Goal: Task Accomplishment & Management: Manage account settings

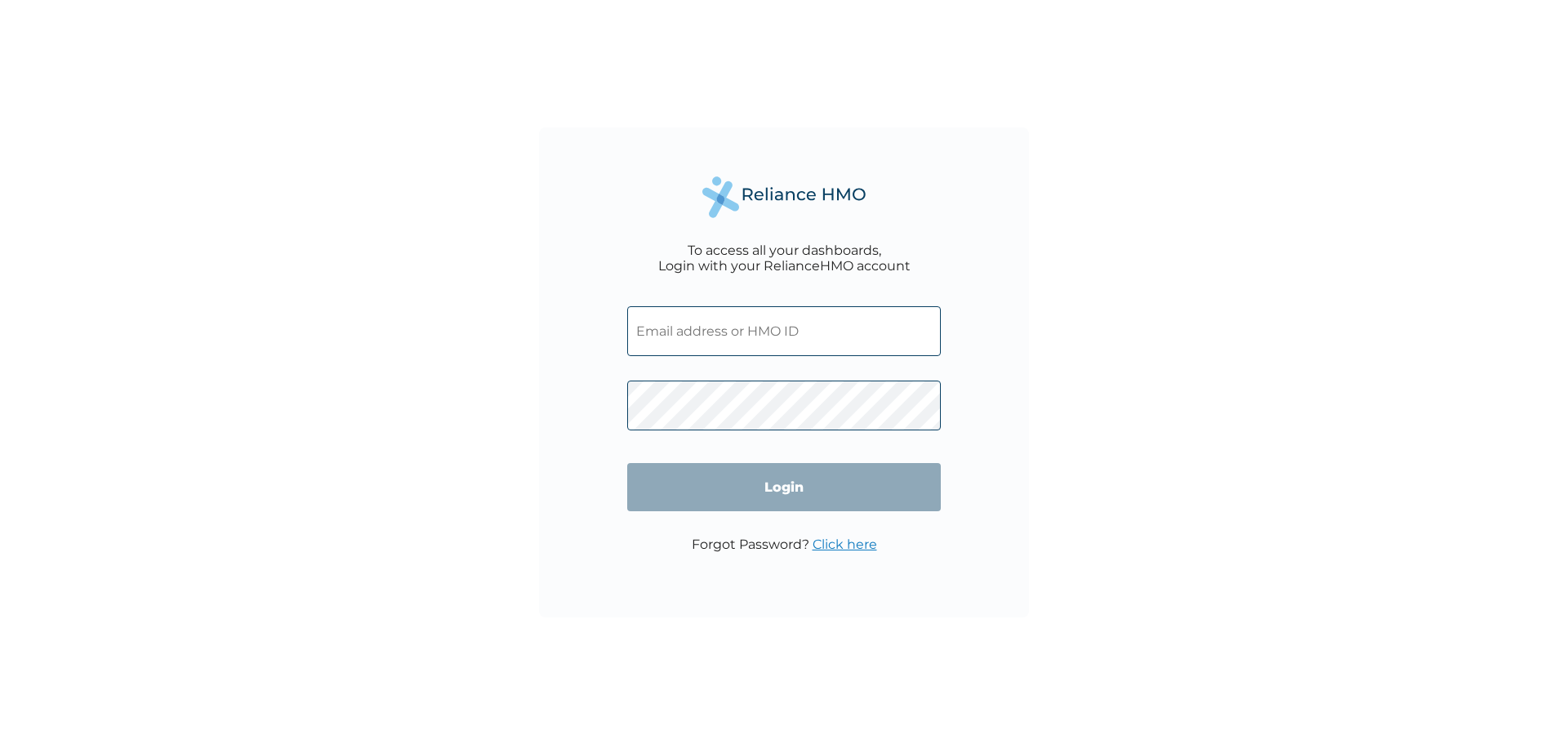
click at [843, 337] on input "text" at bounding box center [784, 330] width 314 height 50
type input "HNL/10003/A"
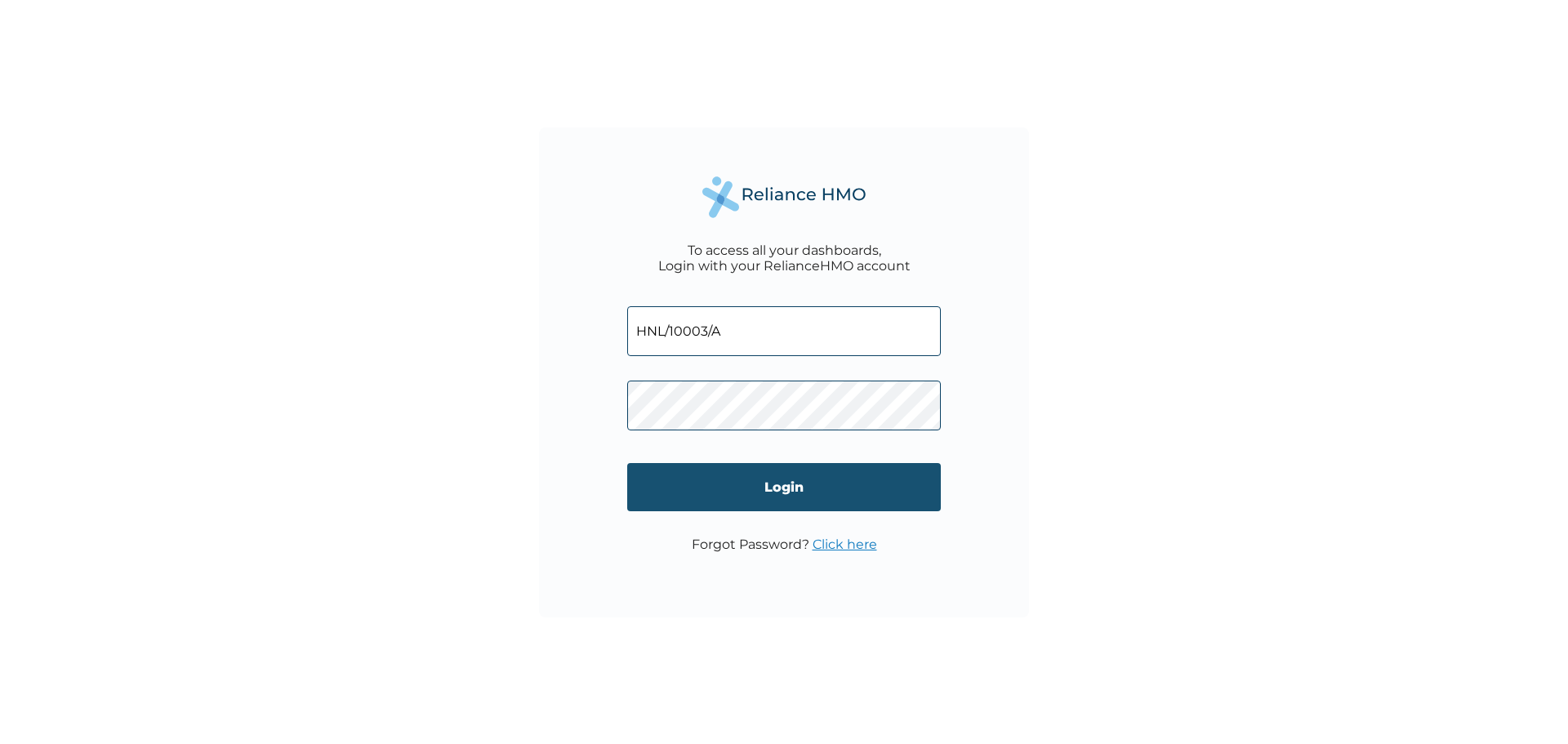
click at [802, 489] on input "Login" at bounding box center [784, 487] width 314 height 48
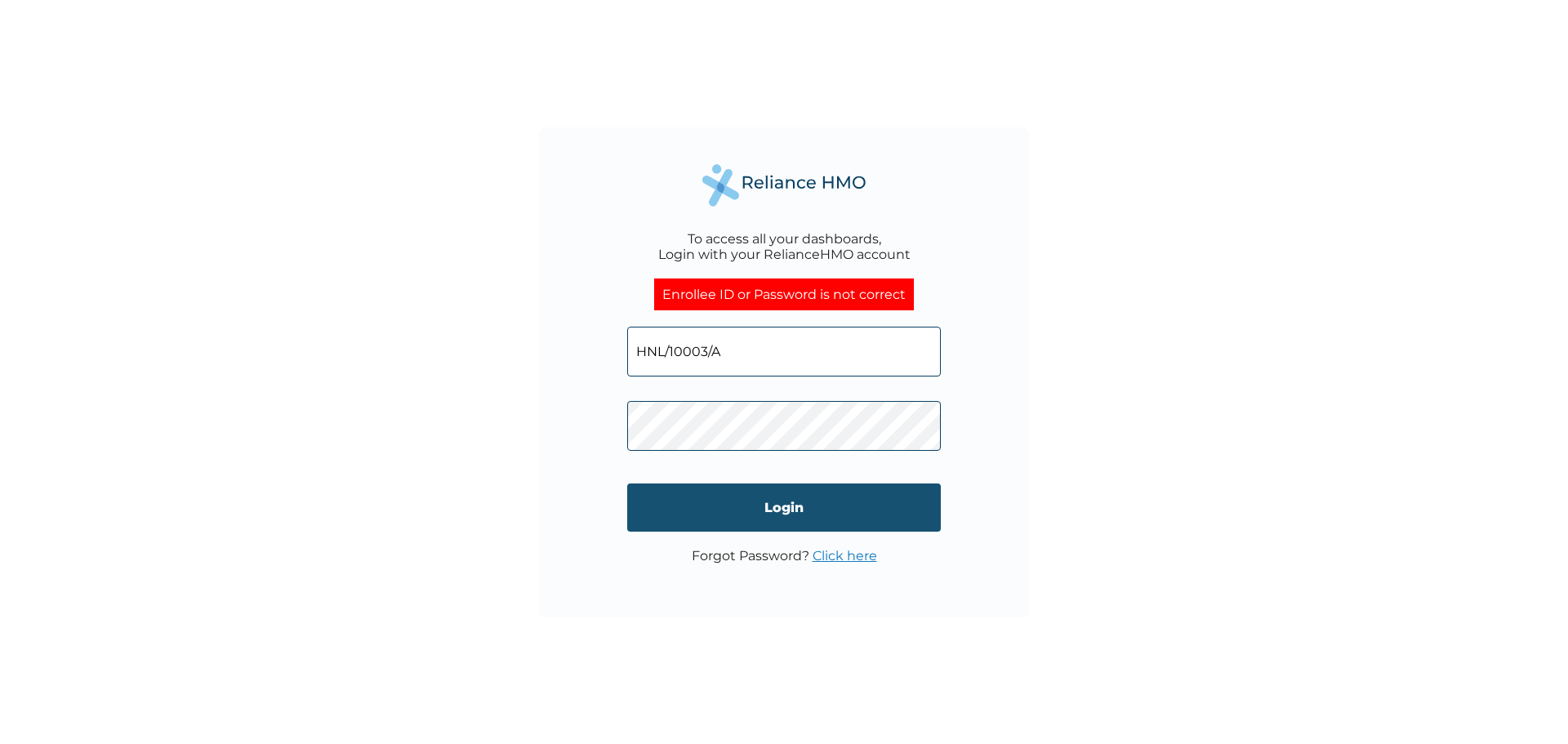
click at [808, 508] on input "Login" at bounding box center [784, 506] width 314 height 48
click at [856, 553] on link "Click here" at bounding box center [844, 555] width 65 height 16
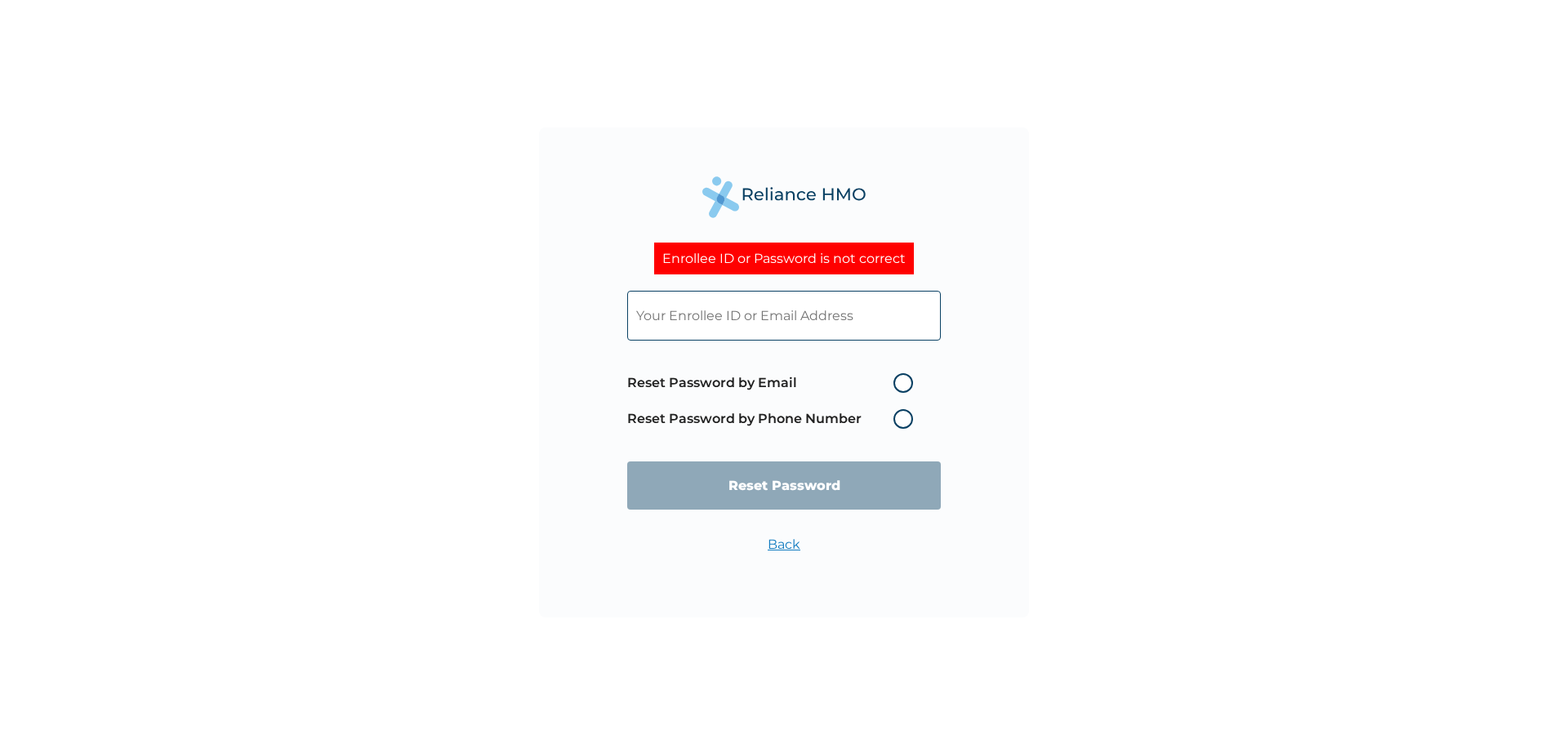
click at [898, 379] on label "Reset Password by Email" at bounding box center [774, 383] width 294 height 20
click at [897, 379] on input "Reset Password by Email" at bounding box center [884, 383] width 26 height 26
radio input "true"
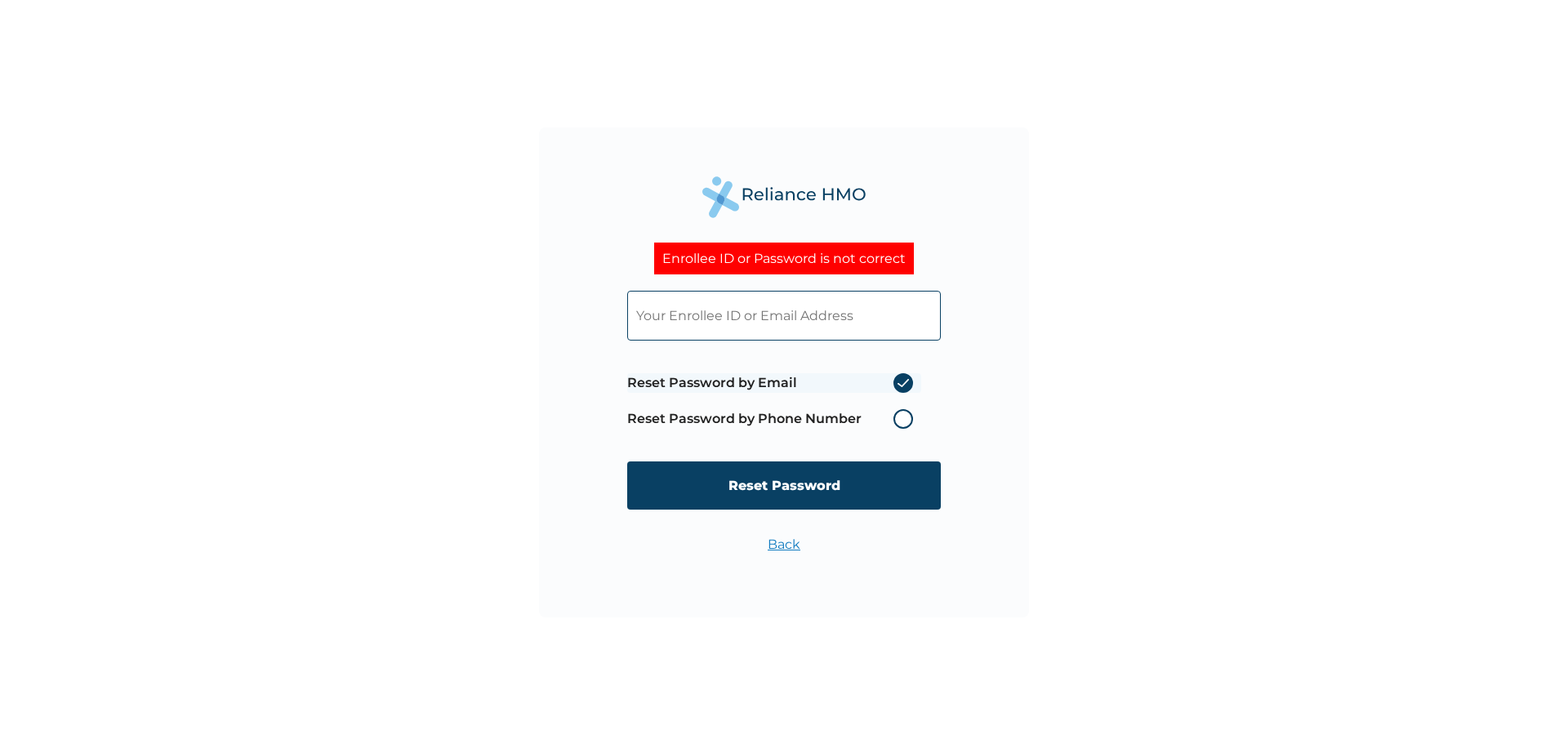
click at [853, 306] on input "text" at bounding box center [784, 315] width 314 height 50
type input "HNL/10003/A"
click at [860, 485] on input "Reset Password" at bounding box center [784, 485] width 314 height 48
